Goal: Navigation & Orientation: Understand site structure

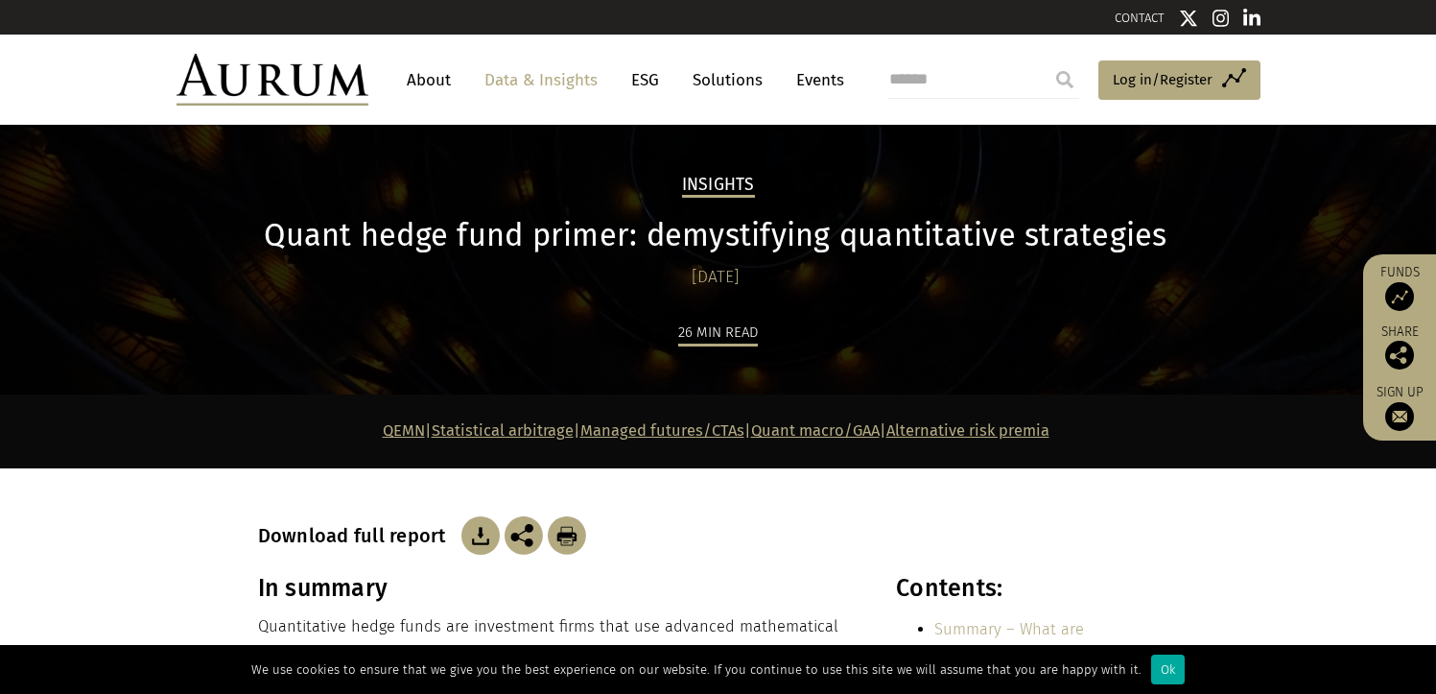
click at [721, 76] on link "Solutions" at bounding box center [727, 79] width 89 height 35
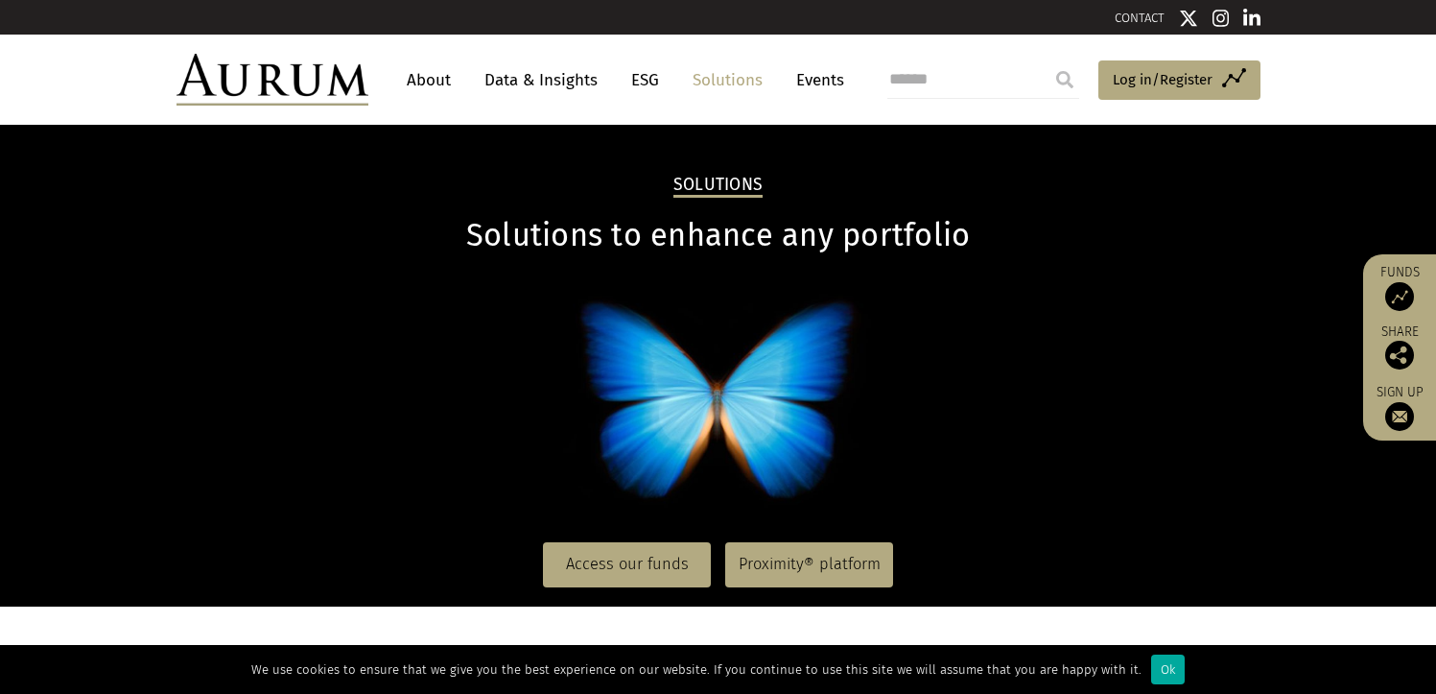
click at [434, 83] on link "About" at bounding box center [428, 79] width 63 height 35
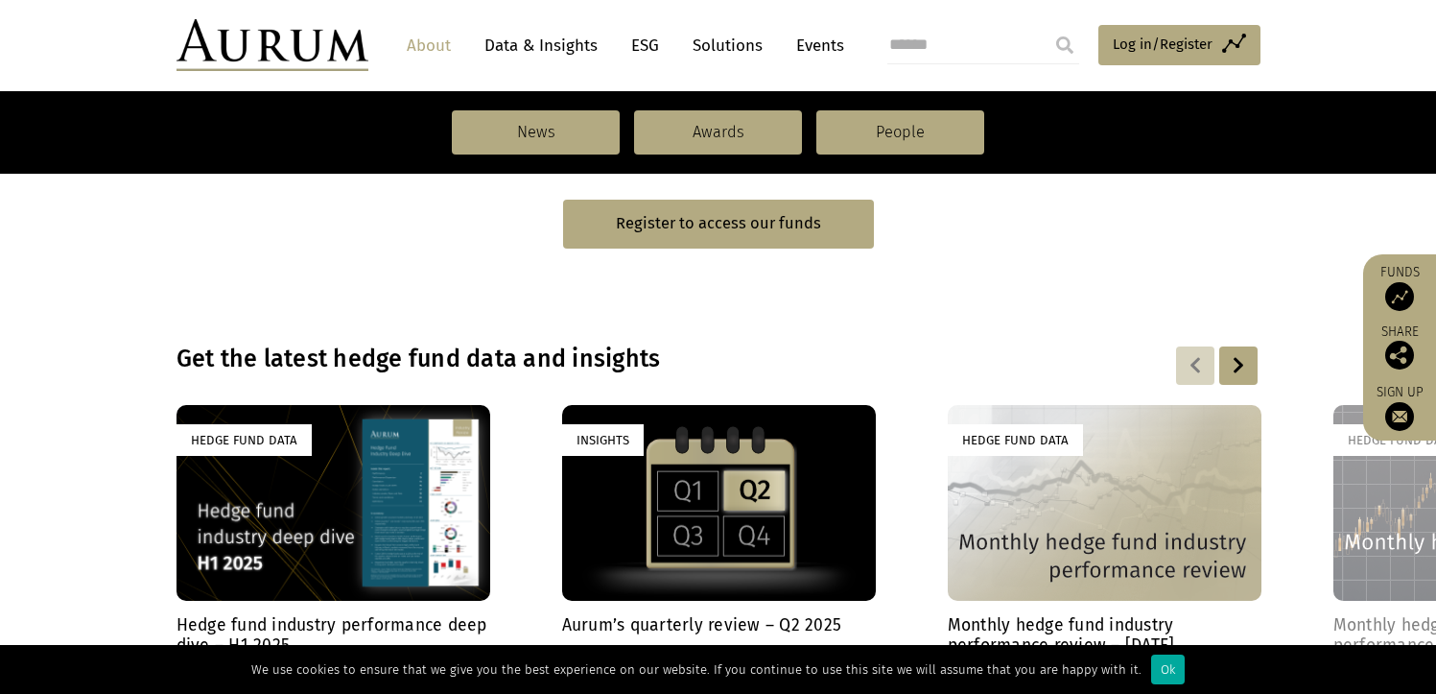
scroll to position [1247, 0]
